Goal: Find specific page/section: Find specific page/section

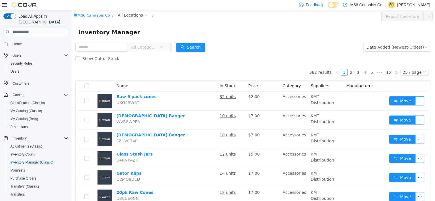
scroll to position [62, 0]
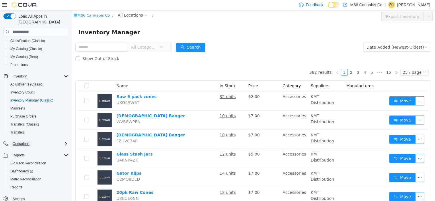
click at [27, 142] on span "Operations" at bounding box center [21, 144] width 17 height 5
click at [25, 150] on span "Cash Management" at bounding box center [24, 152] width 29 height 5
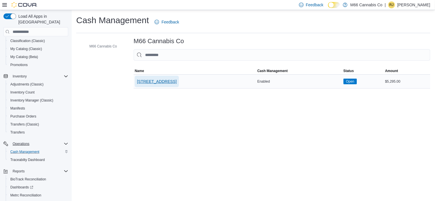
click at [156, 82] on span "[STREET_ADDRESS]" at bounding box center [157, 82] width 40 height 6
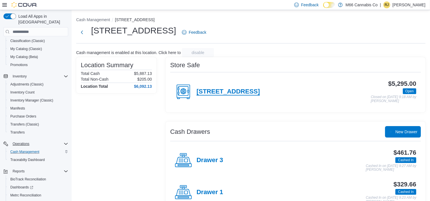
click at [224, 92] on h4 "[STREET_ADDRESS]" at bounding box center [228, 91] width 63 height 7
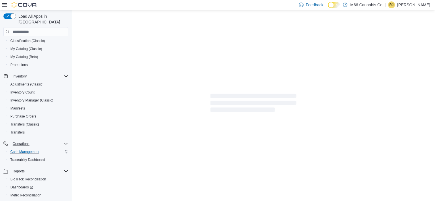
click at [224, 92] on div at bounding box center [253, 104] width 363 height 189
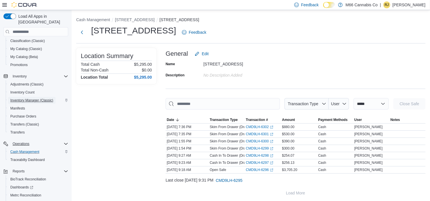
click at [34, 98] on span "Inventory Manager (Classic)" at bounding box center [31, 100] width 43 height 5
